Goal: Information Seeking & Learning: Learn about a topic

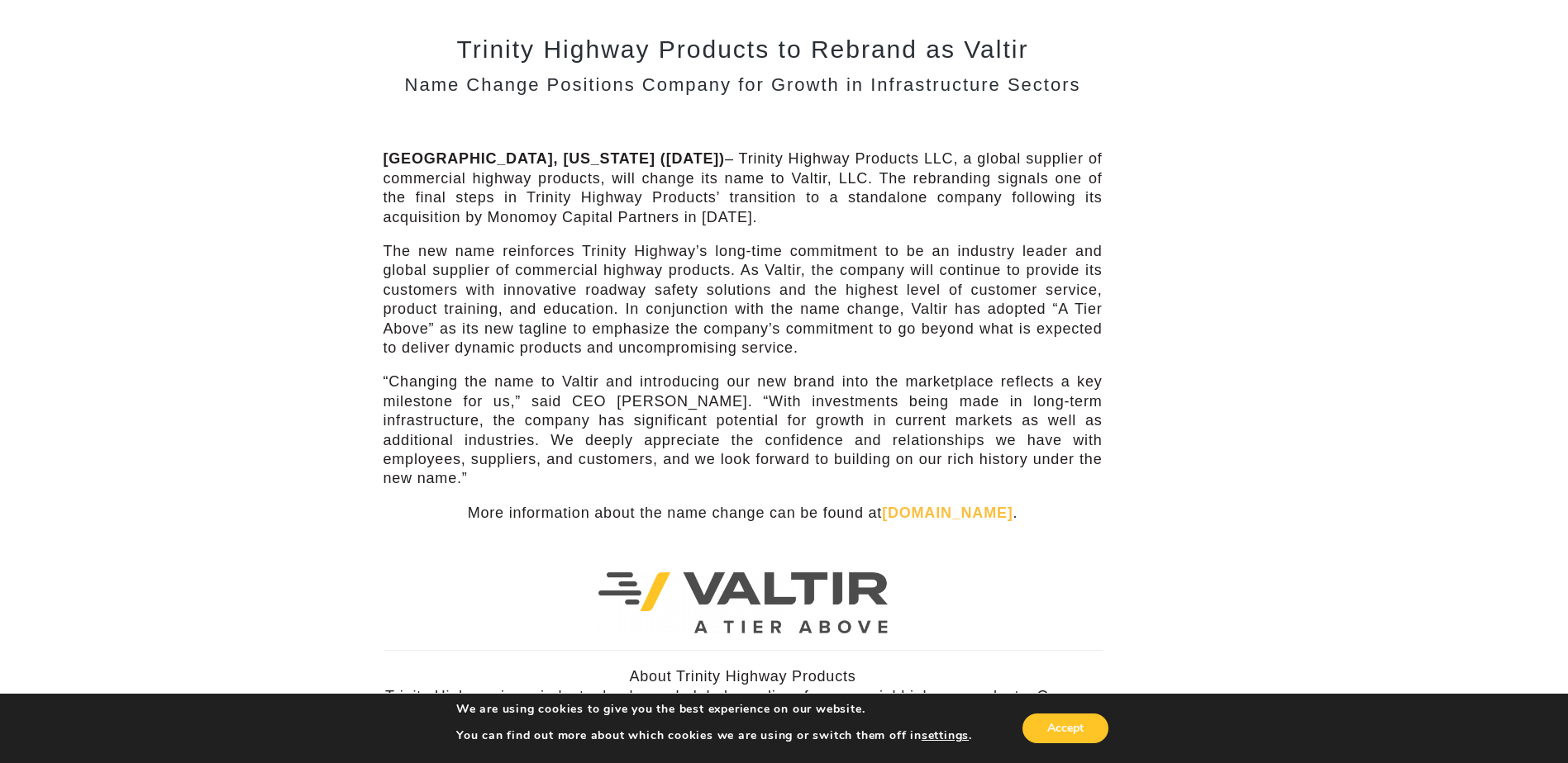
scroll to position [247, 0]
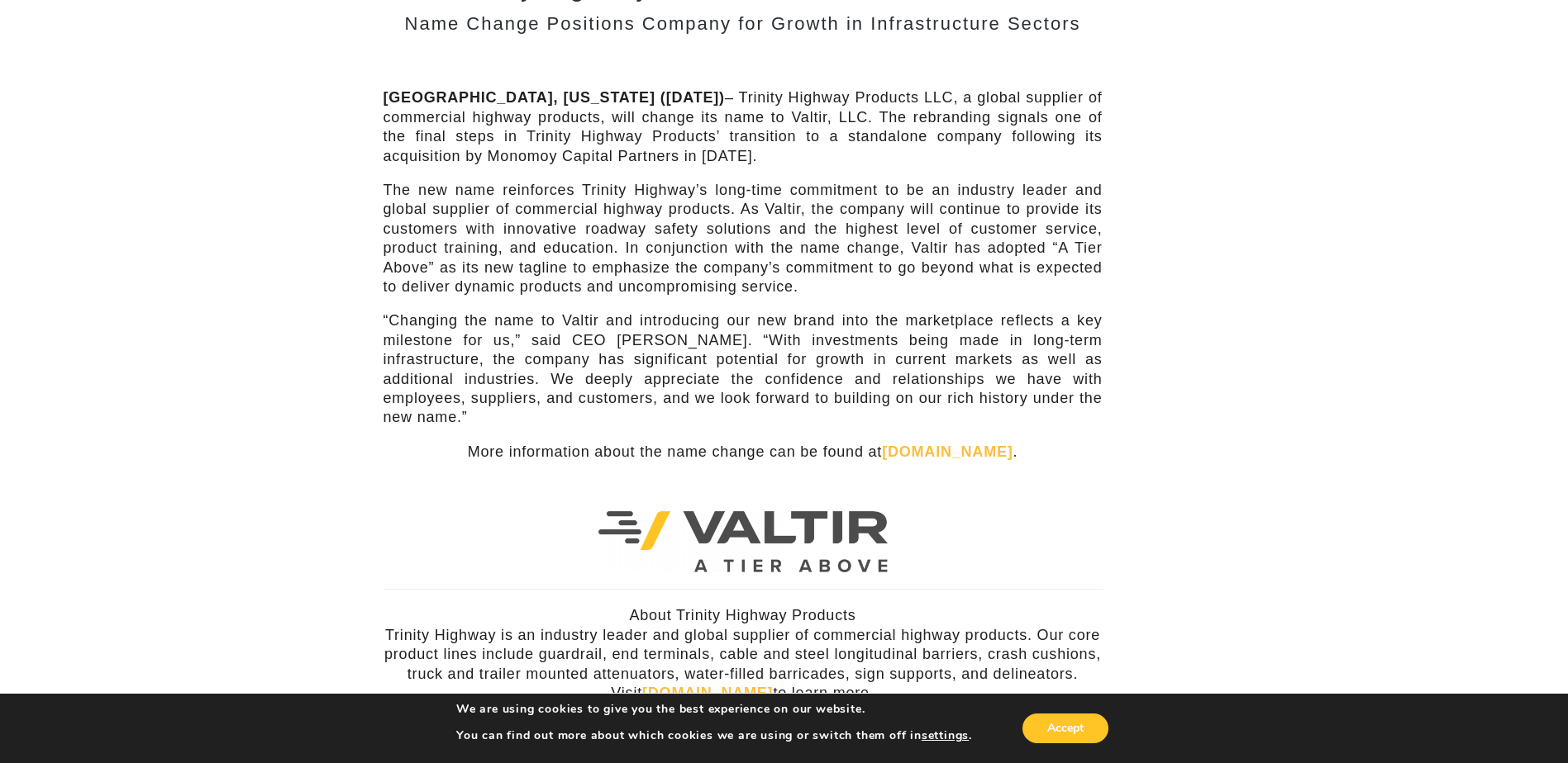
click at [941, 444] on link "Valtir.com" at bounding box center [948, 452] width 131 height 17
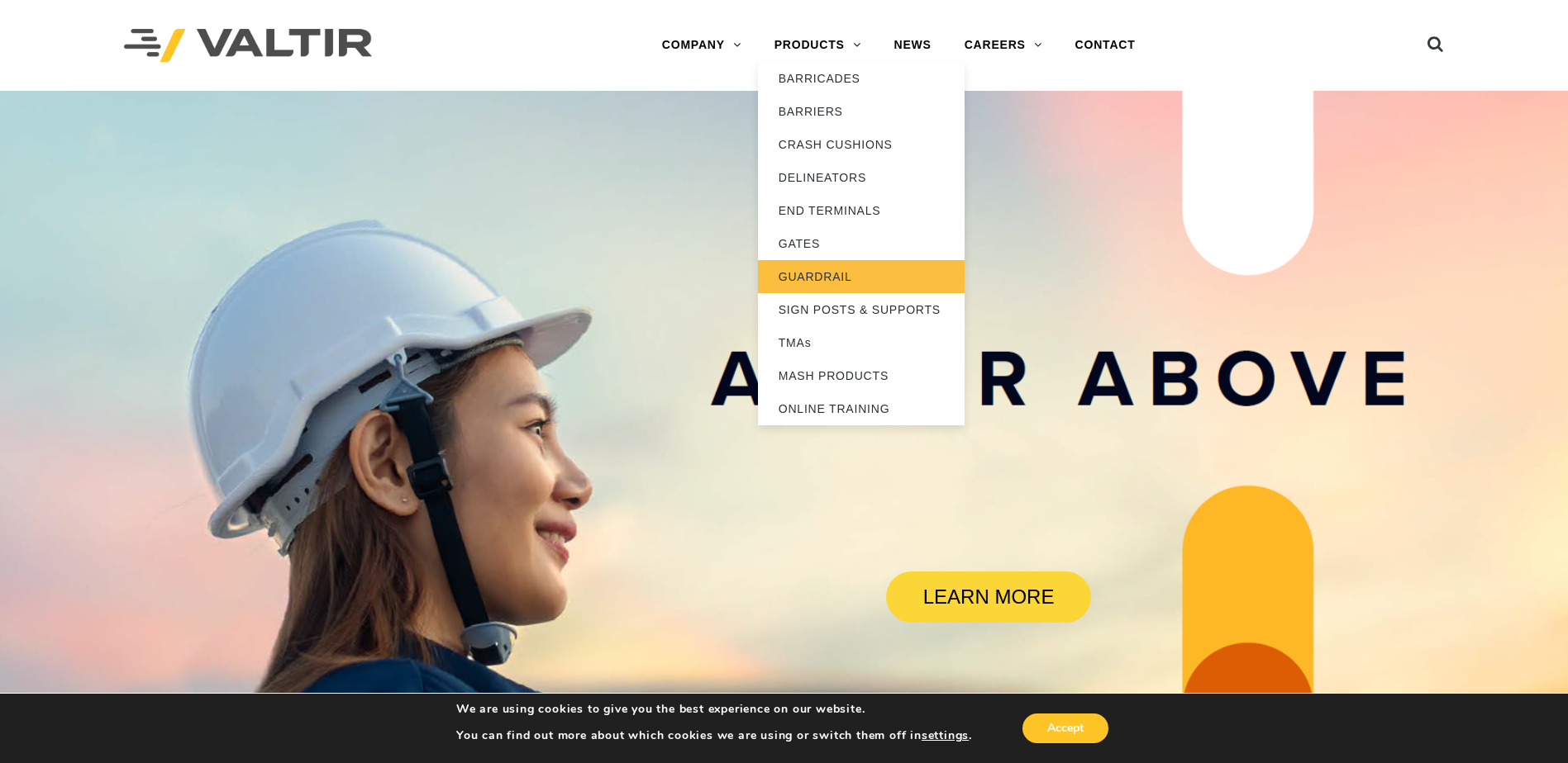
click at [798, 278] on link "GUARDRAIL" at bounding box center [861, 276] width 207 height 33
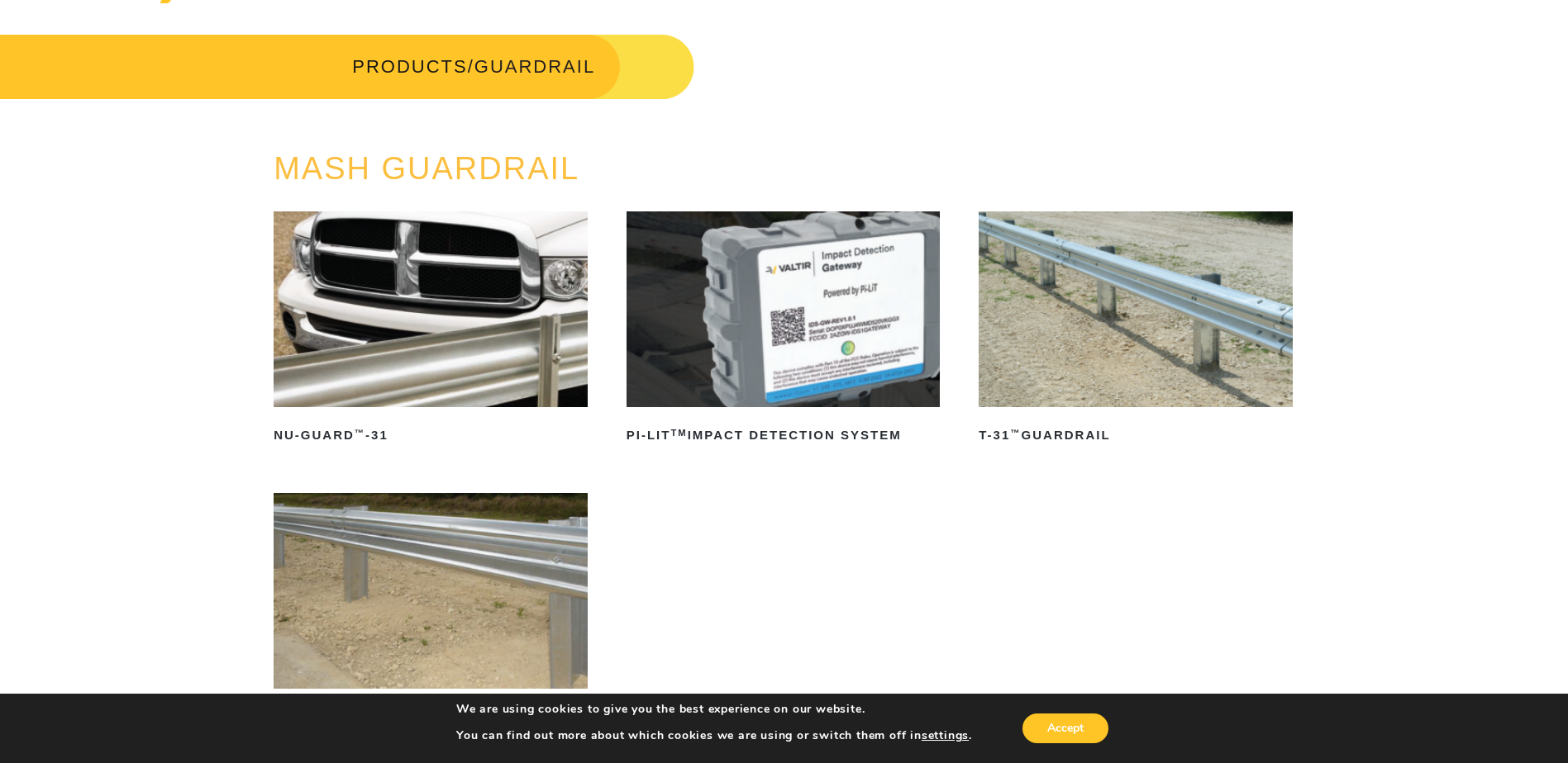
scroll to position [165, 0]
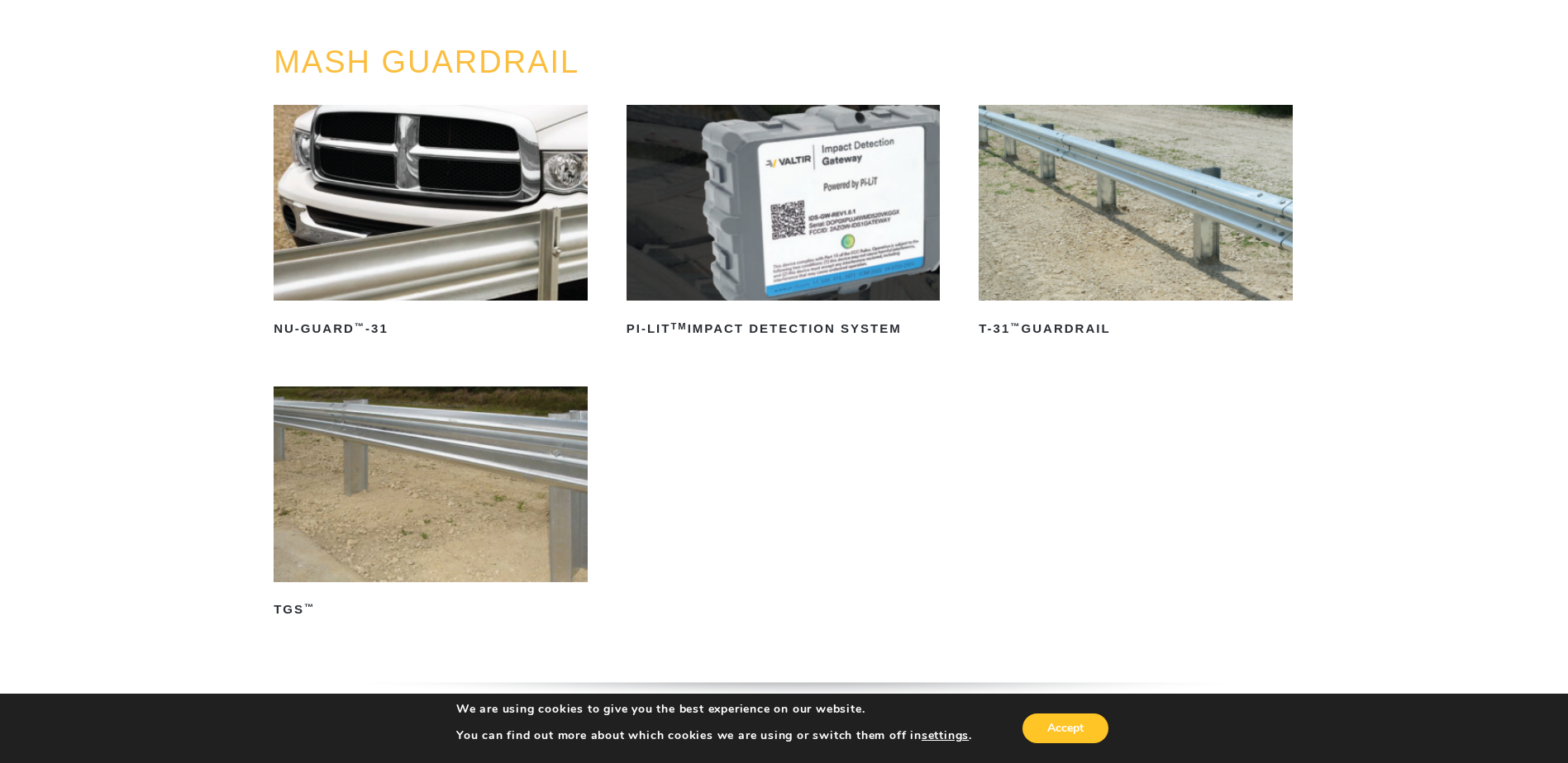
click at [1108, 291] on img at bounding box center [1135, 203] width 314 height 196
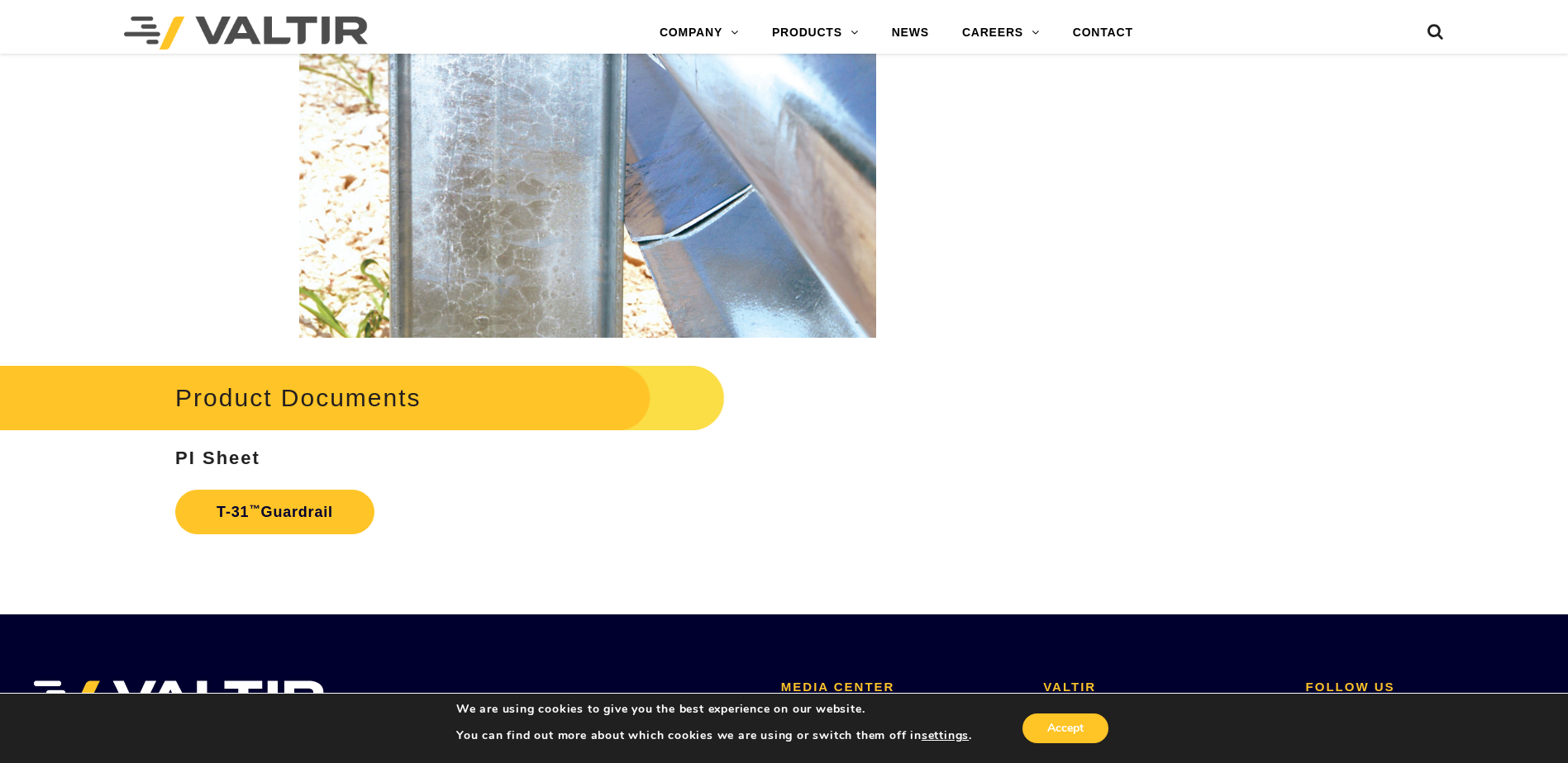
scroll to position [2644, 0]
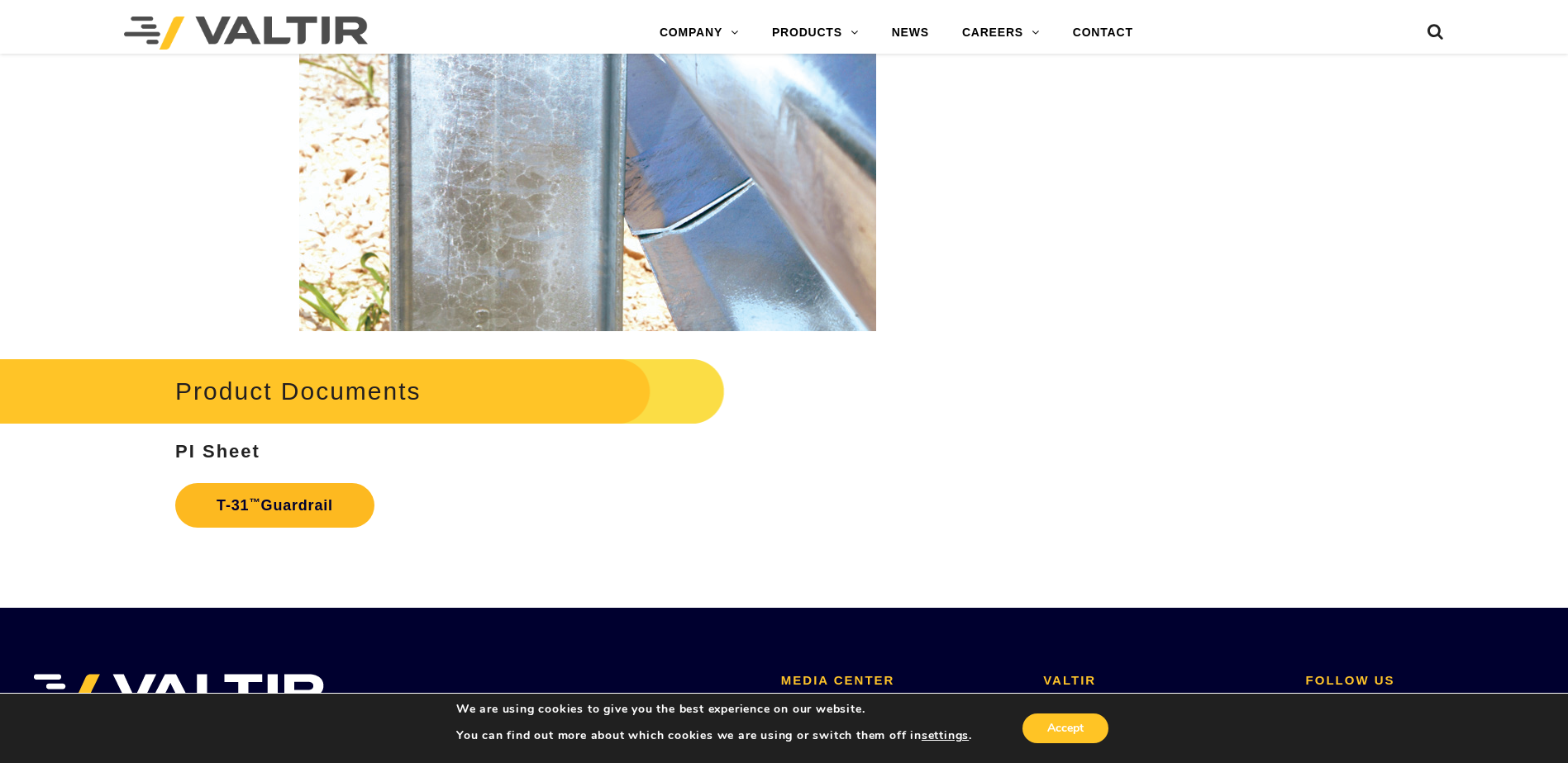
click at [293, 505] on link "T-31 ™ Guardrail" at bounding box center [275, 506] width 199 height 45
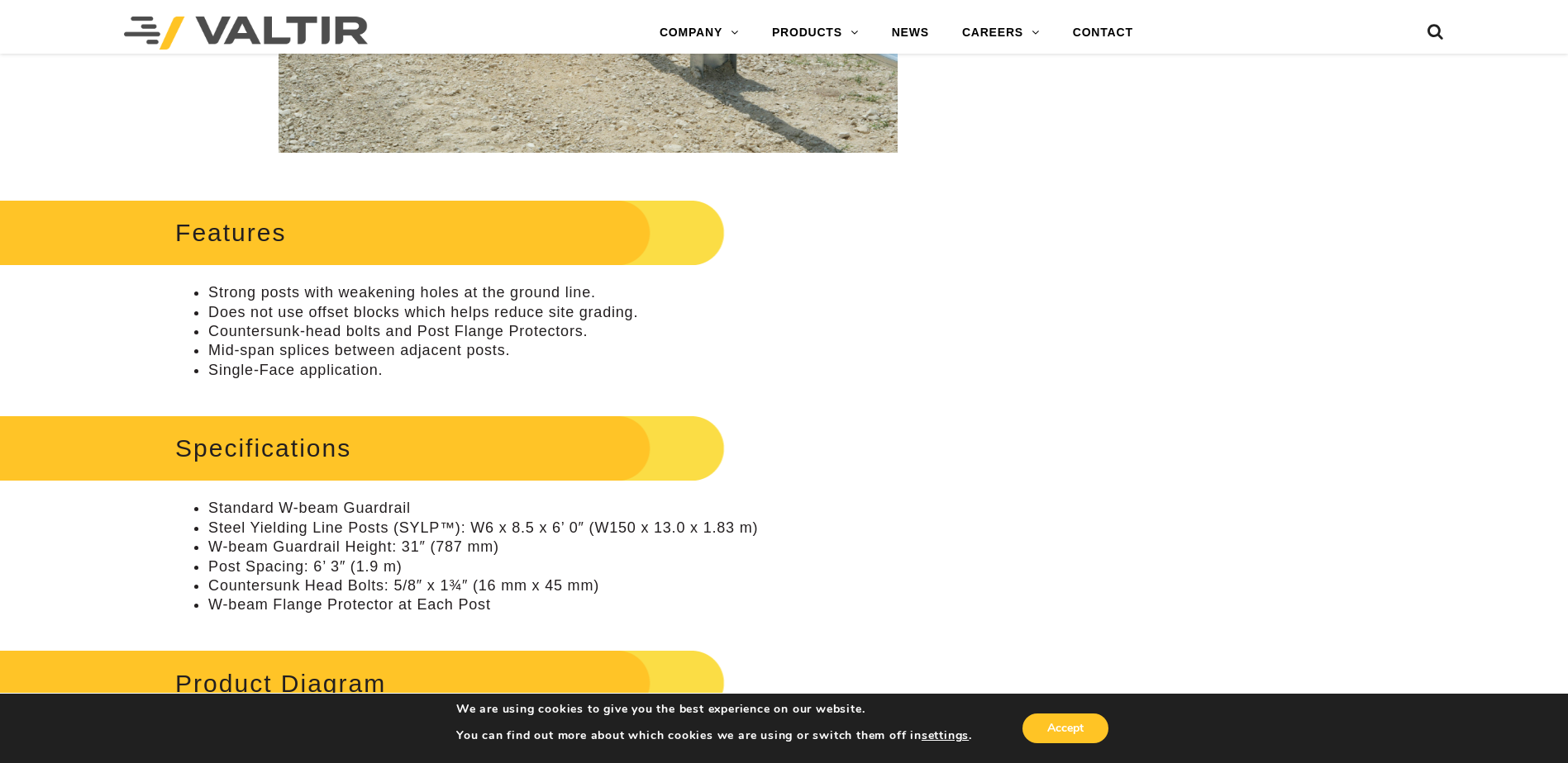
scroll to position [578, 0]
